Goal: Task Accomplishment & Management: Manage account settings

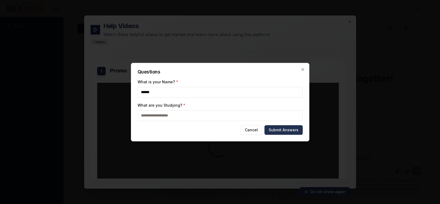
type input "******"
type input "****"
click at [293, 130] on button "Submit Answers" at bounding box center [283, 130] width 38 height 10
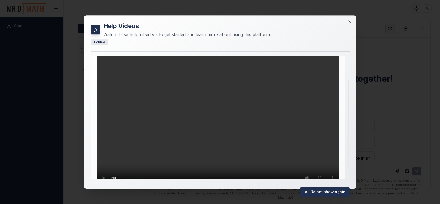
scroll to position [36, 0]
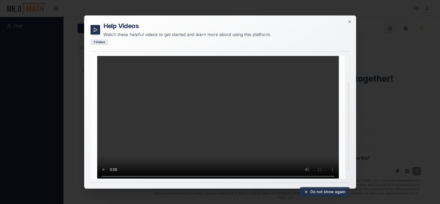
click at [318, 191] on button "Do not show again" at bounding box center [325, 192] width 50 height 10
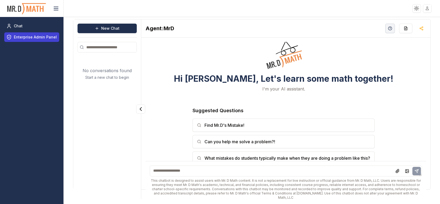
click at [43, 39] on span "Enterprise Admin Panel" at bounding box center [35, 37] width 43 height 5
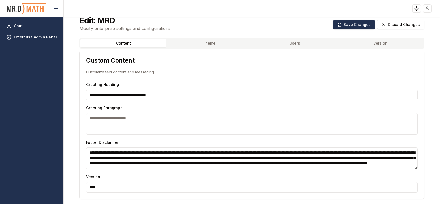
scroll to position [6, 0]
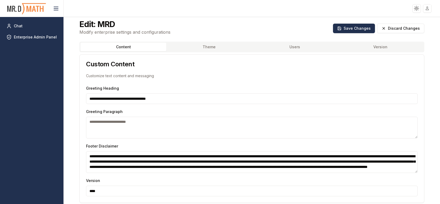
click at [294, 48] on button "Users" at bounding box center [295, 47] width 86 height 8
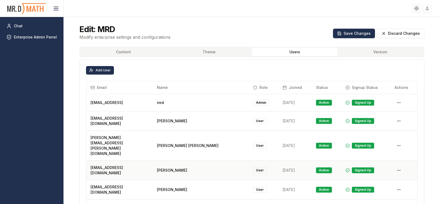
scroll to position [0, 0]
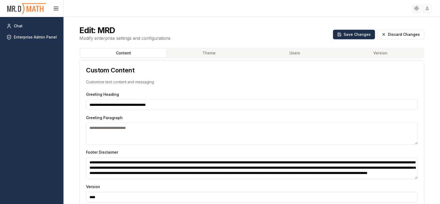
click at [124, 53] on button "Content" at bounding box center [123, 53] width 86 height 8
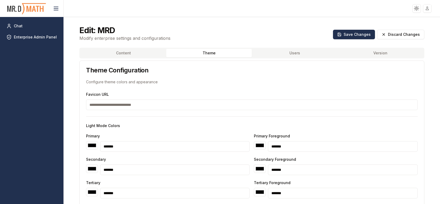
click at [196, 51] on button "Theme" at bounding box center [209, 53] width 86 height 8
click at [295, 57] on div "Content Theme Users Version" at bounding box center [251, 53] width 345 height 11
click at [294, 52] on button "Users" at bounding box center [295, 53] width 86 height 8
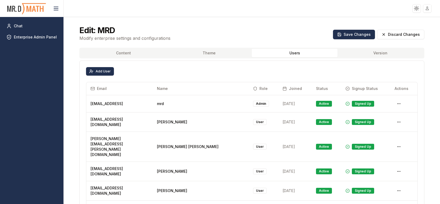
click at [228, 34] on div "Edit: MRD Modify enterprise settings and configurations Save Changes Discard Ch…" at bounding box center [251, 33] width 357 height 29
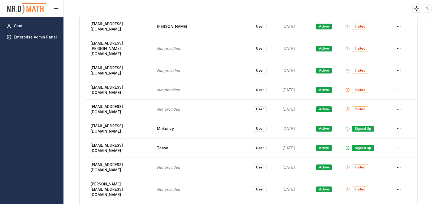
click at [401, 111] on html "Toggle theme Toggle user menu Chat Enterprise Admin Panel Edit: MRD Modify ente…" at bounding box center [220, 102] width 440 height 204
click at [427, 107] on html "Toggle theme Toggle user menu Chat Enterprise Admin Panel Edit: MRD Modify ente…" at bounding box center [220, 102] width 440 height 204
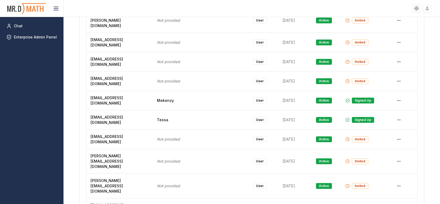
scroll to position [1383, 0]
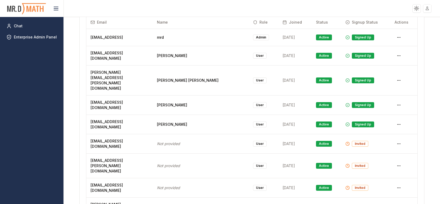
scroll to position [0, 0]
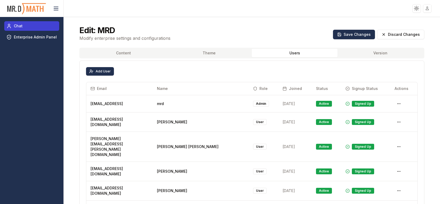
click at [21, 28] on span "Chat" at bounding box center [18, 25] width 9 height 5
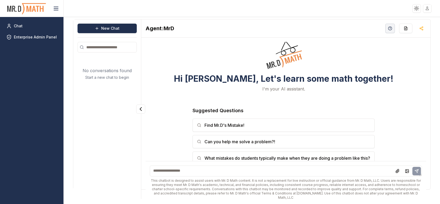
click at [93, 48] on input "search" at bounding box center [107, 47] width 59 height 11
paste input "**********"
click at [131, 49] on input "**********" at bounding box center [107, 47] width 59 height 11
type input "**********"
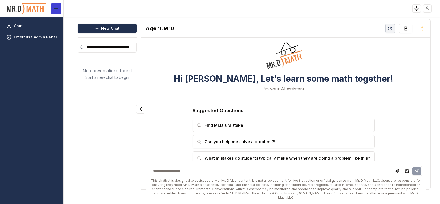
scroll to position [0, 0]
click at [57, 10] on icon at bounding box center [56, 8] width 6 height 6
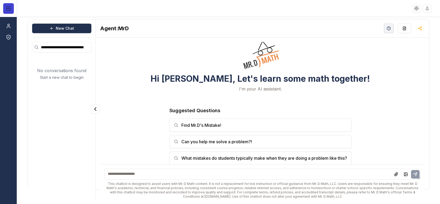
click at [8, 10] on icon at bounding box center [8, 8] width 6 height 6
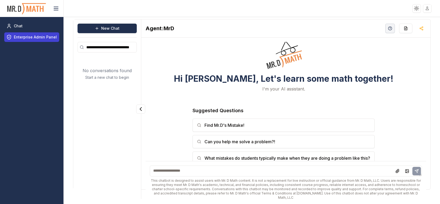
click at [41, 38] on span "Enterprise Admin Panel" at bounding box center [35, 37] width 43 height 5
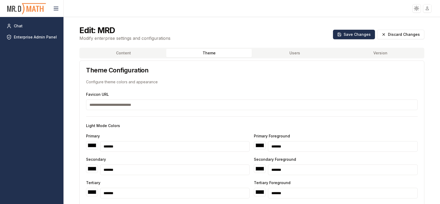
click at [210, 53] on button "Theme" at bounding box center [209, 53] width 86 height 8
click at [294, 55] on button "Users" at bounding box center [295, 53] width 86 height 8
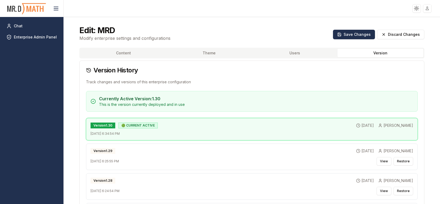
click at [384, 55] on button "Version" at bounding box center [380, 53] width 86 height 8
click at [19, 27] on span "Chat" at bounding box center [18, 25] width 9 height 5
